Goal: Communication & Community: Participate in discussion

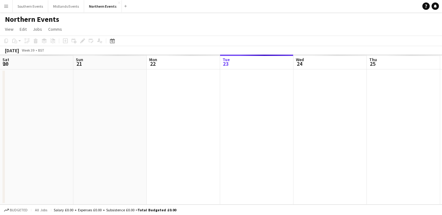
scroll to position [0, 147]
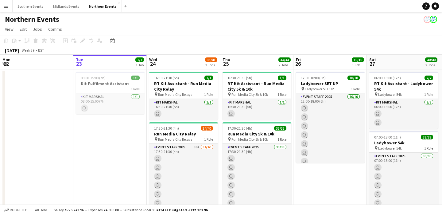
click at [3, 9] on button "Menu" at bounding box center [6, 6] width 12 height 12
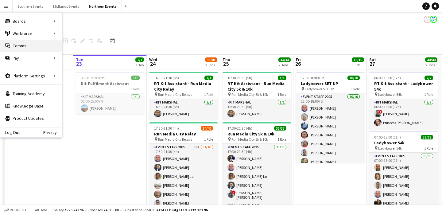
click at [13, 50] on link "Comms Comms" at bounding box center [30, 46] width 61 height 12
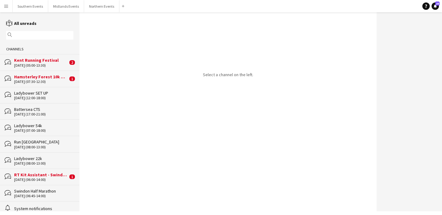
click at [16, 178] on div "[DATE] (06:00-14:00)" at bounding box center [41, 179] width 54 height 4
